Goal: Task Accomplishment & Management: Complete application form

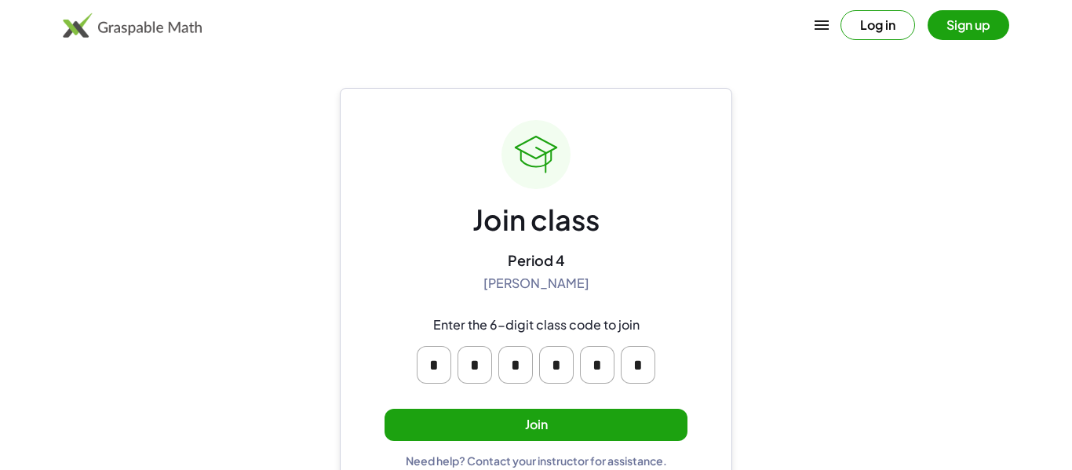
scroll to position [30, 0]
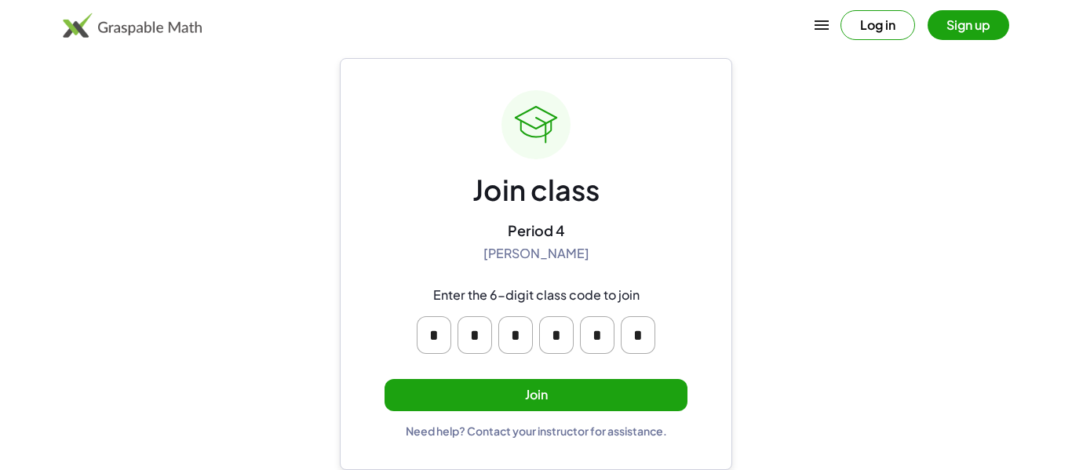
click at [440, 337] on input "*" at bounding box center [434, 335] width 35 height 38
click at [441, 341] on input "*" at bounding box center [434, 335] width 35 height 38
type input "*"
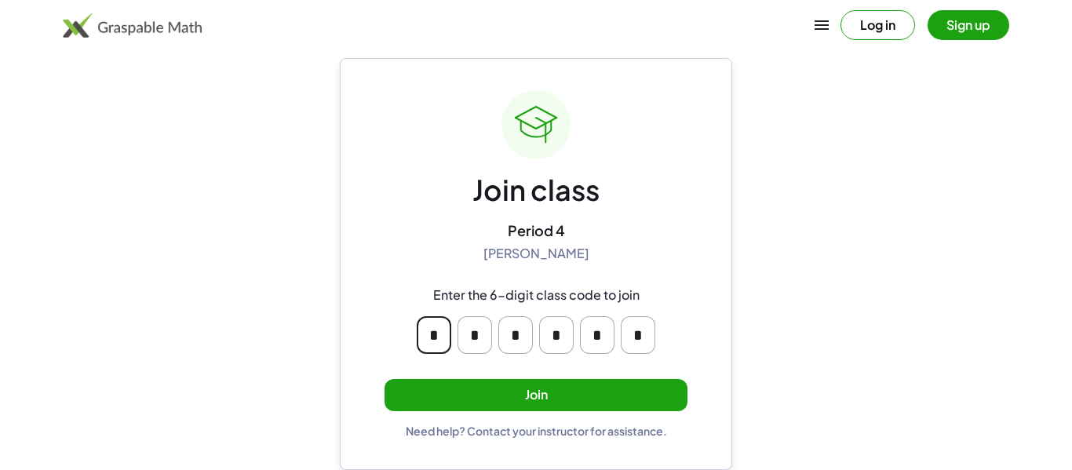
type input "*"
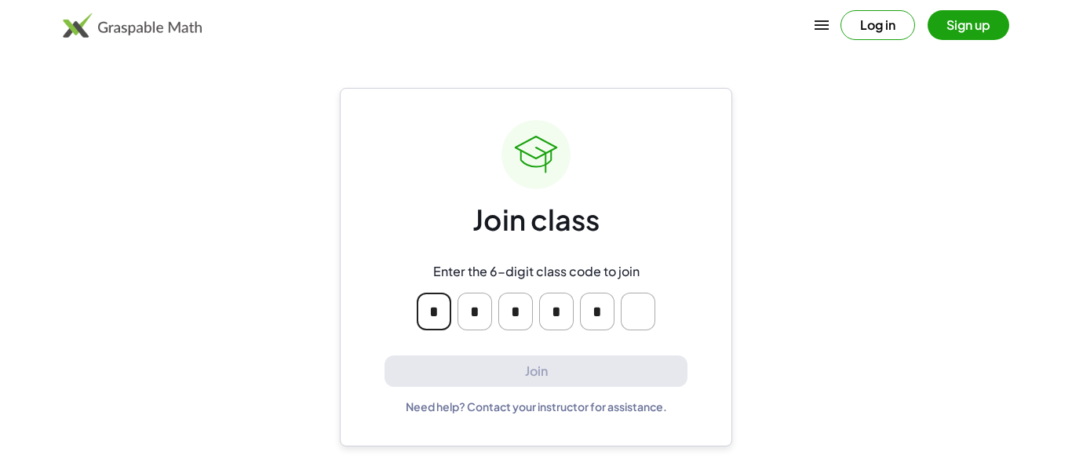
type input "*"
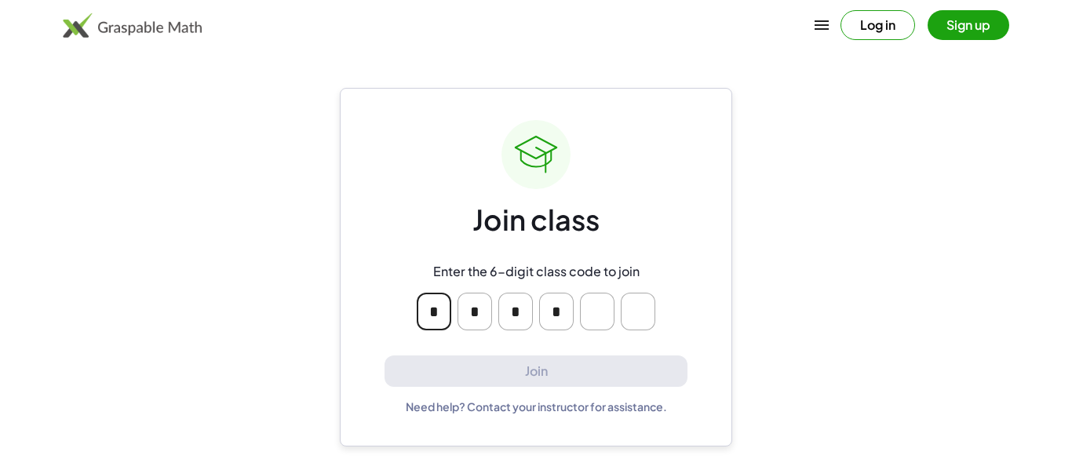
type input "*"
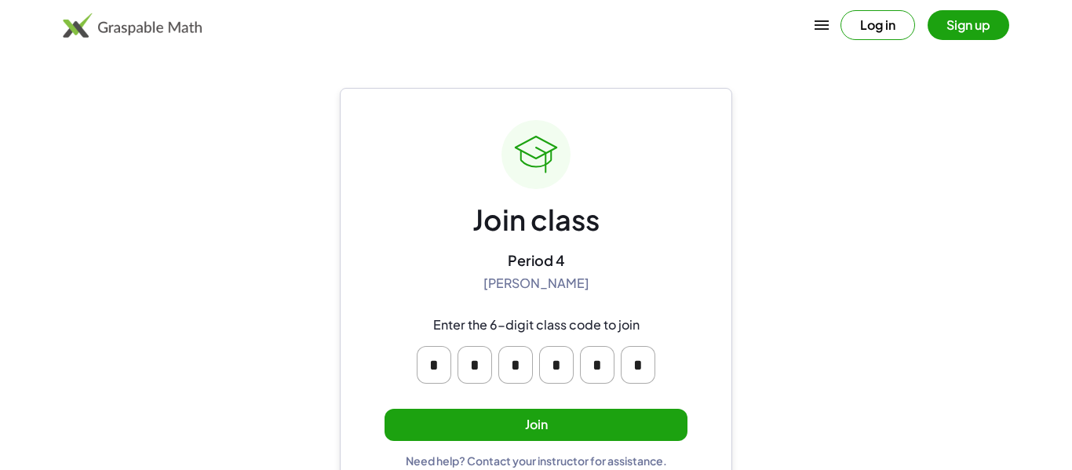
click at [563, 438] on button "Join" at bounding box center [535, 425] width 303 height 32
